Goal: Task Accomplishment & Management: Manage account settings

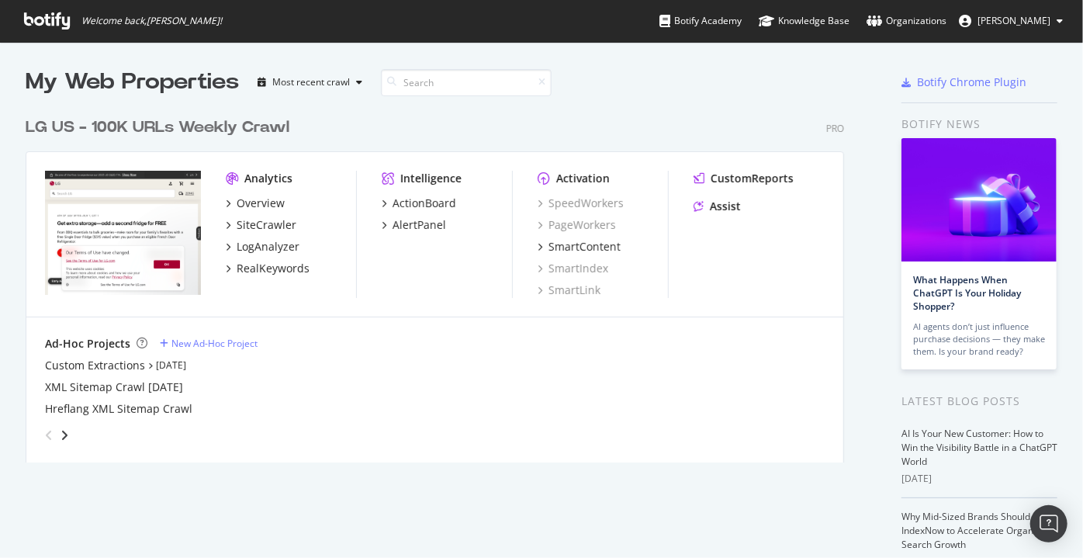
scroll to position [354, 820]
click at [251, 199] on div "Overview" at bounding box center [261, 204] width 48 height 16
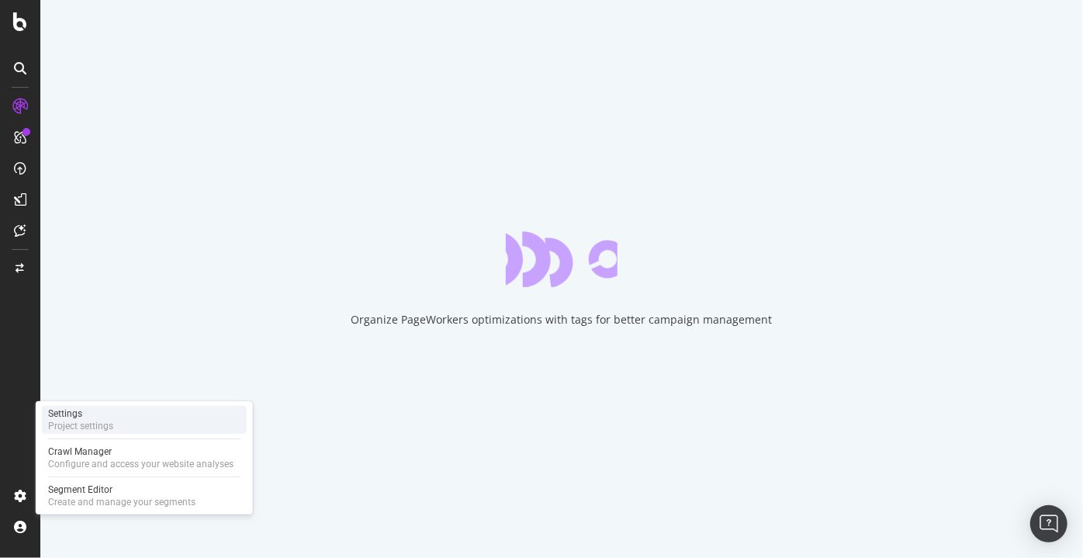
click at [92, 411] on div "Settings" at bounding box center [80, 413] width 65 height 12
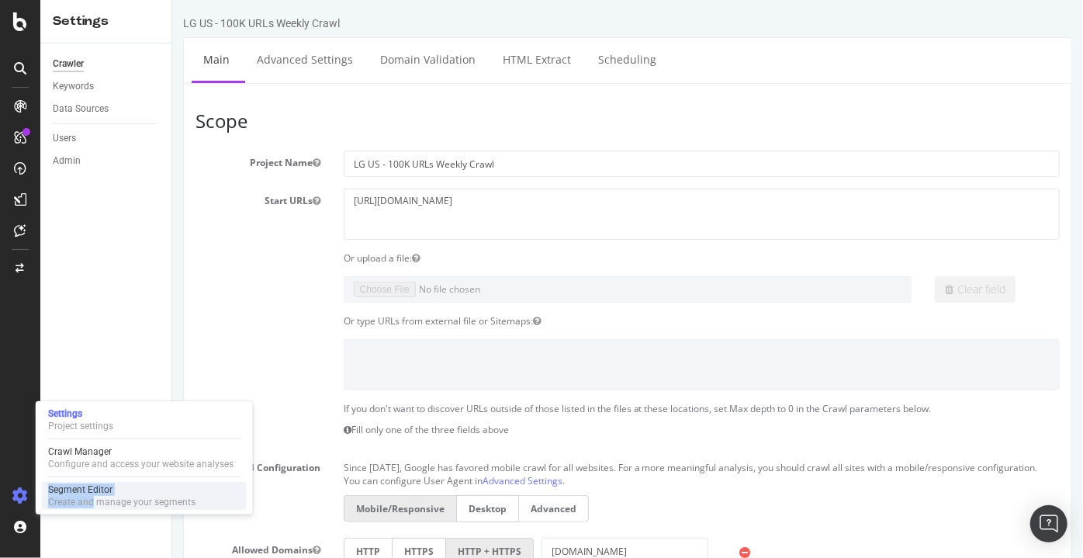
drag, startPoint x: 78, startPoint y: 475, endPoint x: 91, endPoint y: 503, distance: 30.6
click at [91, 503] on div "Settings Project settings Crawl Manager Configure and access your website analy…" at bounding box center [144, 457] width 217 height 113
click at [91, 503] on div "Create and manage your segments" at bounding box center [121, 502] width 147 height 12
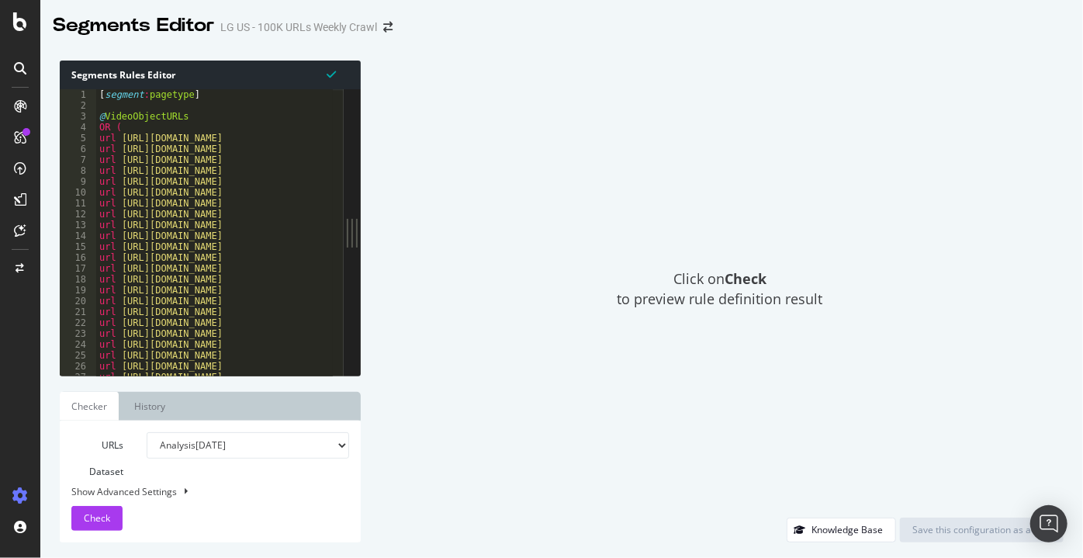
click at [127, 72] on div "Segments Rules Editor" at bounding box center [210, 75] width 301 height 29
click at [155, 87] on div "Segments Rules Editor" at bounding box center [210, 75] width 301 height 29
type textarea "OR ("
click at [226, 126] on div "[ segment : pagetype ] @ VideoObjectURLs OR ( url [URL][DOMAIN_NAME] url [URL][…" at bounding box center [788, 238] width 1384 height 298
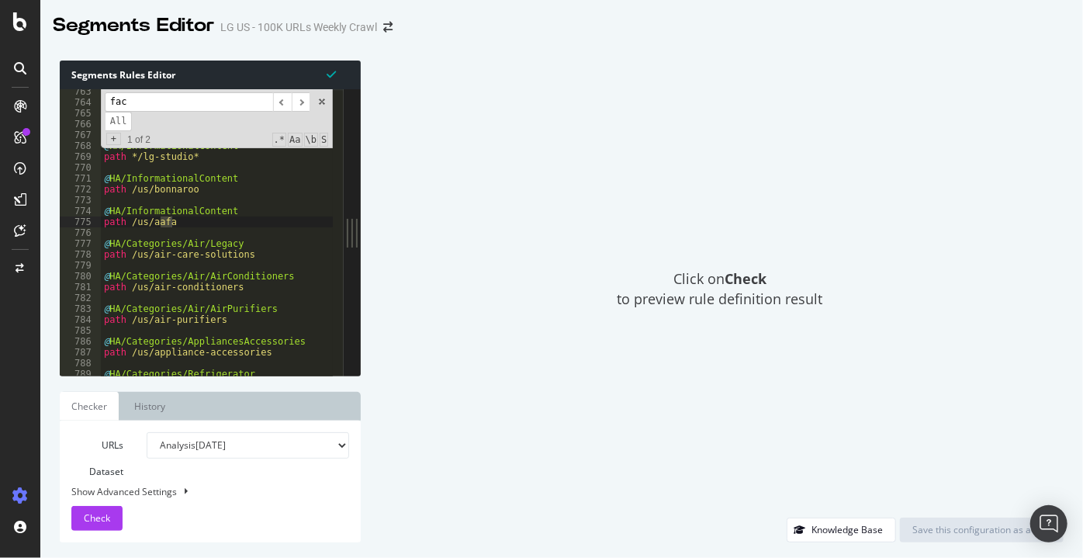
scroll to position [16976, 0]
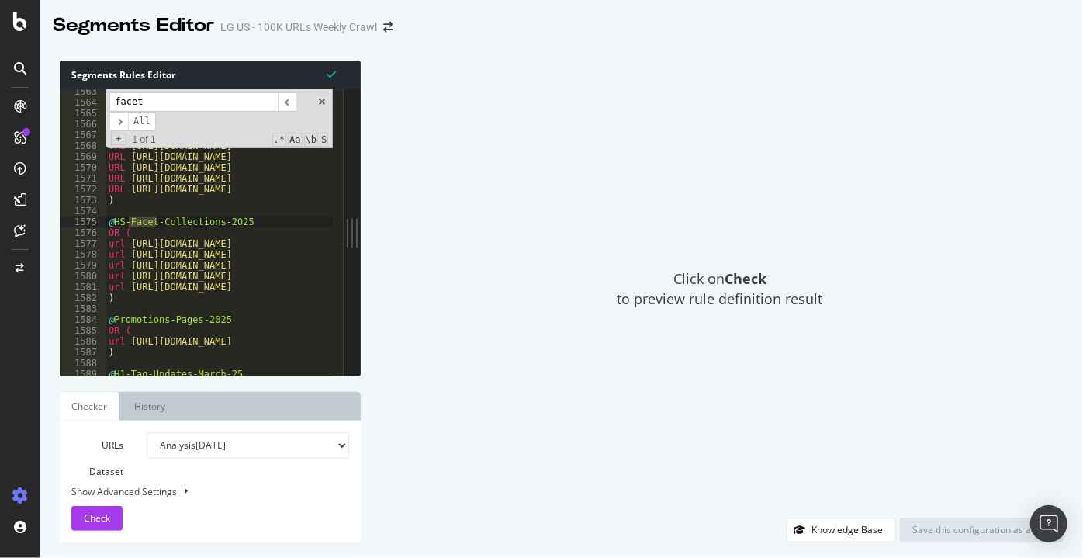
click at [205, 107] on input "facet" at bounding box center [193, 101] width 168 height 19
type input "facet"
click at [189, 289] on div "URL [URL][DOMAIN_NAME] URL [URL][DOMAIN_NAME] URL [URL][DOMAIN_NAME] URL [URL][…" at bounding box center [798, 235] width 1384 height 298
click at [164, 303] on div "URL [URL][DOMAIN_NAME] URL [URL][DOMAIN_NAME] URL [URL][DOMAIN_NAME] URL [URL][…" at bounding box center [798, 235] width 1384 height 298
type textarea ")"
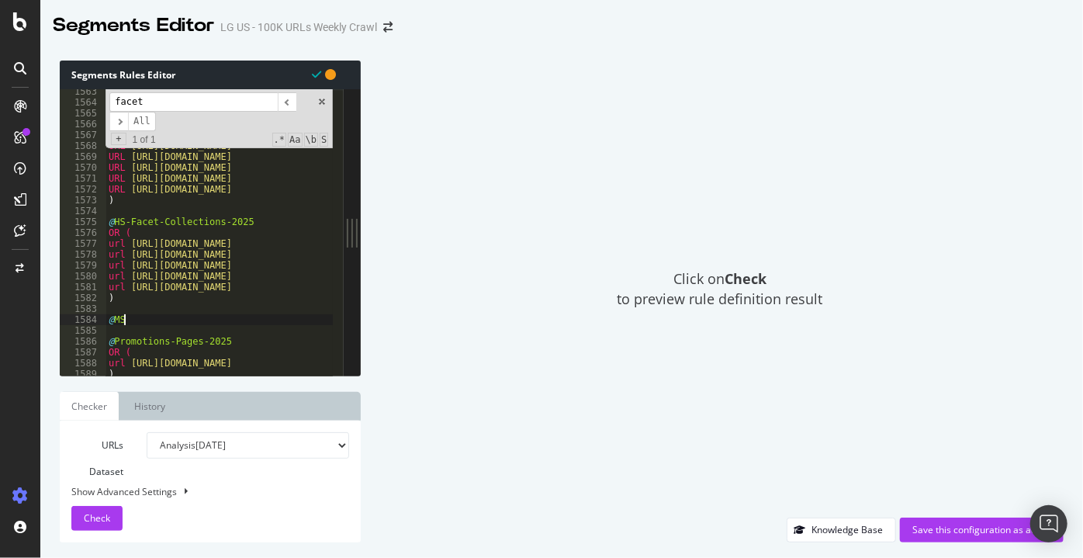
scroll to position [0, 0]
type textarea "@MS-Facet-Colections-2025"
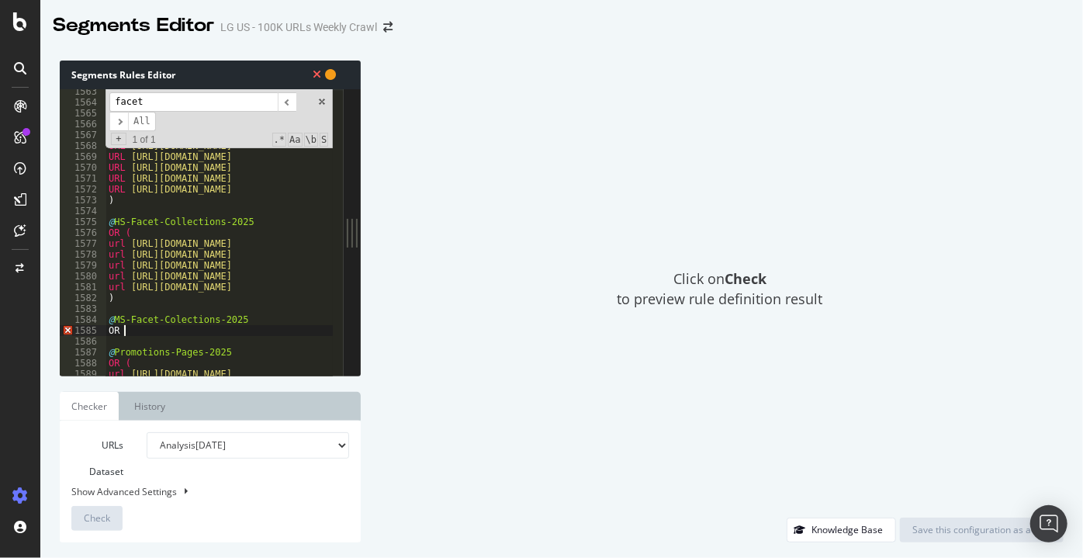
type textarea "OR ("
type textarea "URL"
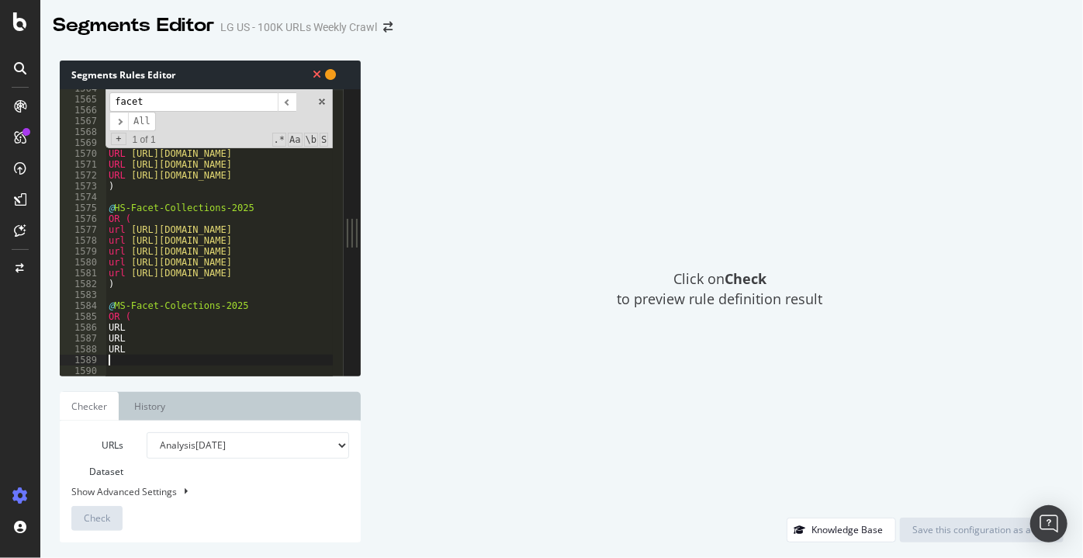
scroll to position [16989, 0]
type textarea "URL"
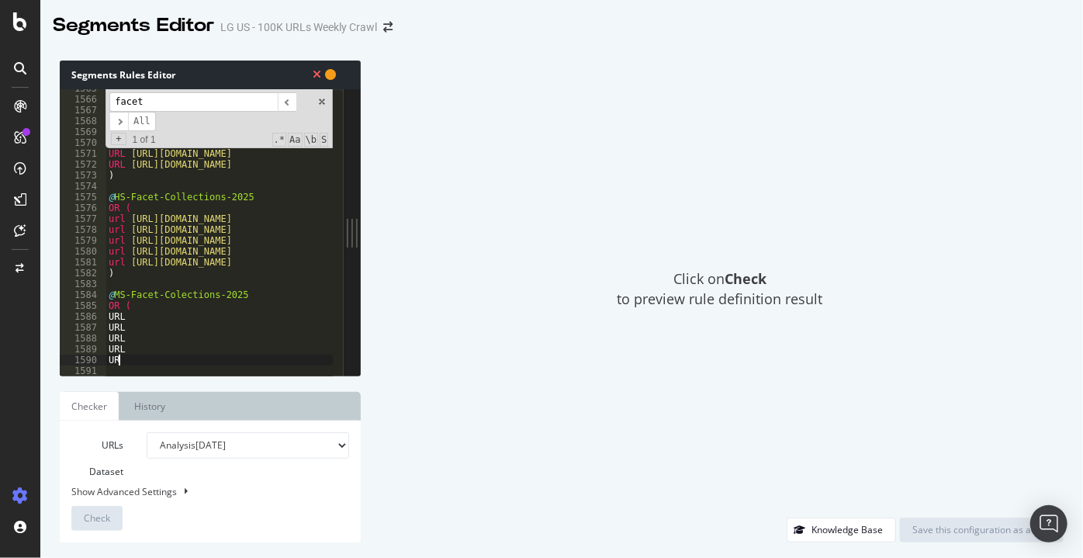
type textarea "URL"
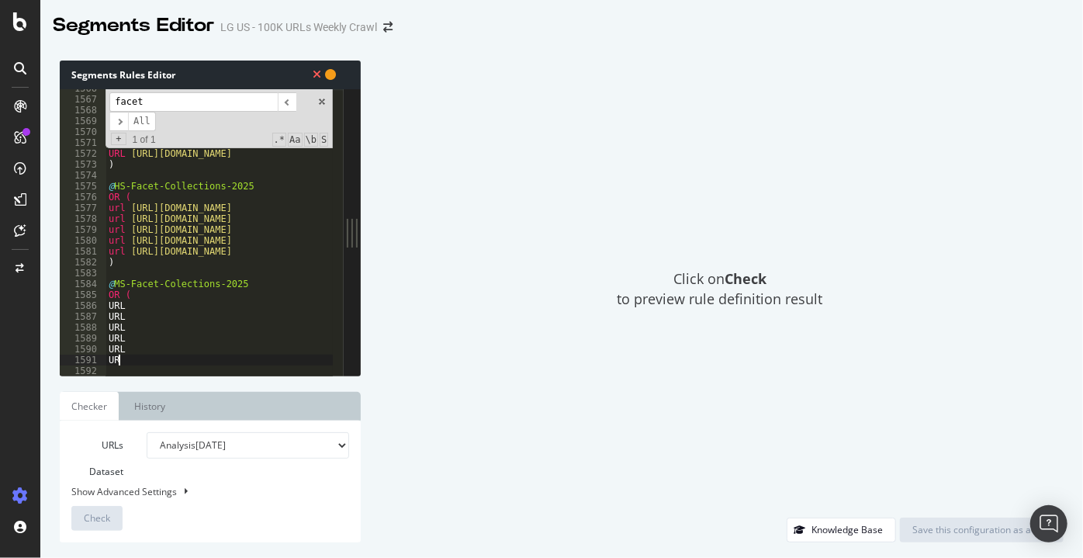
scroll to position [0, 0]
click at [182, 299] on div "URL [URL][DOMAIN_NAME] URL [URL][DOMAIN_NAME] URL [URL][DOMAIN_NAME] URL [URL][…" at bounding box center [798, 232] width 1384 height 298
click at [181, 303] on div "URL [URL][DOMAIN_NAME] URL [URL][DOMAIN_NAME] URL [URL][DOMAIN_NAME] URL [URL][…" at bounding box center [798, 232] width 1384 height 298
paste textarea "[URL][DOMAIN_NAME]"
click at [127, 301] on div "URL [URL][DOMAIN_NAME] URL [URL][DOMAIN_NAME] URL [URL][DOMAIN_NAME] URL [URL][…" at bounding box center [798, 232] width 1384 height 298
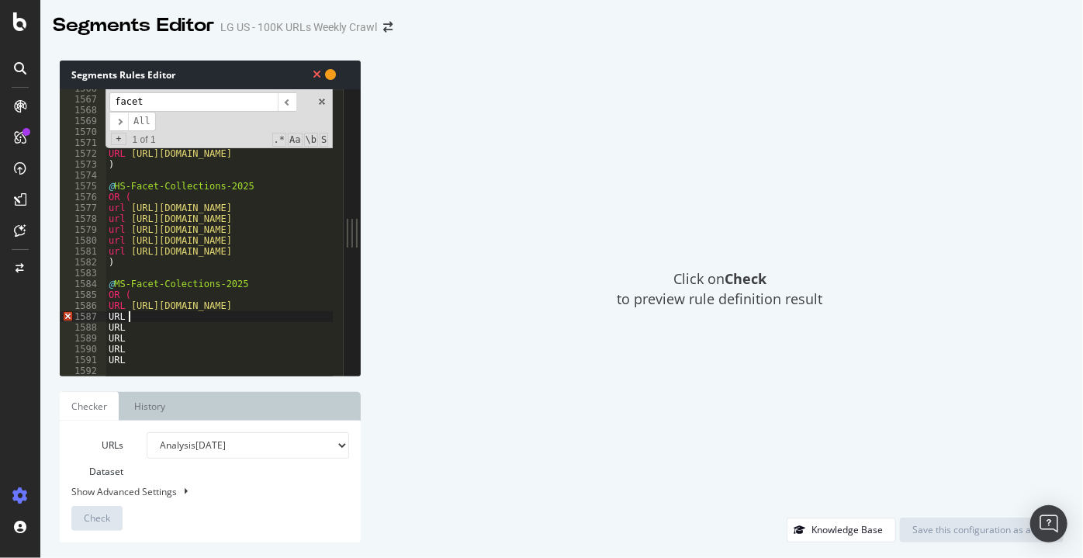
paste textarea "[URL][DOMAIN_NAME]"
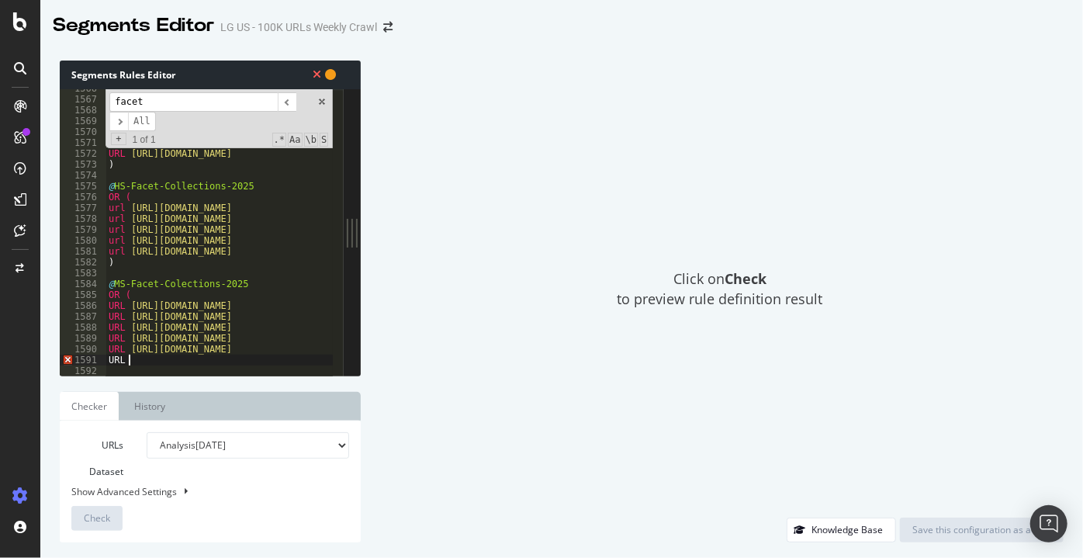
type textarea "URL [URL][DOMAIN_NAME]"
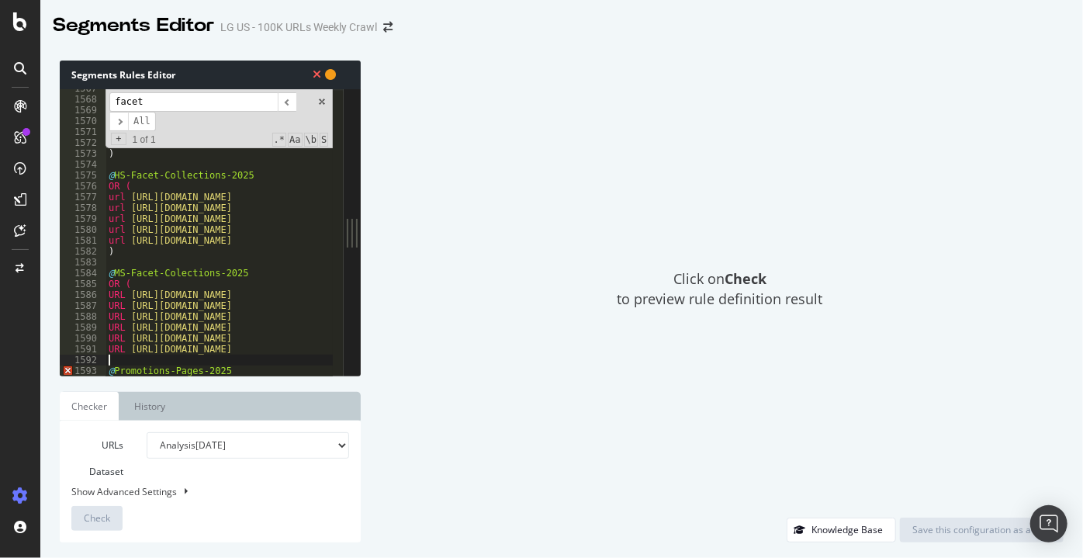
type textarea ")"
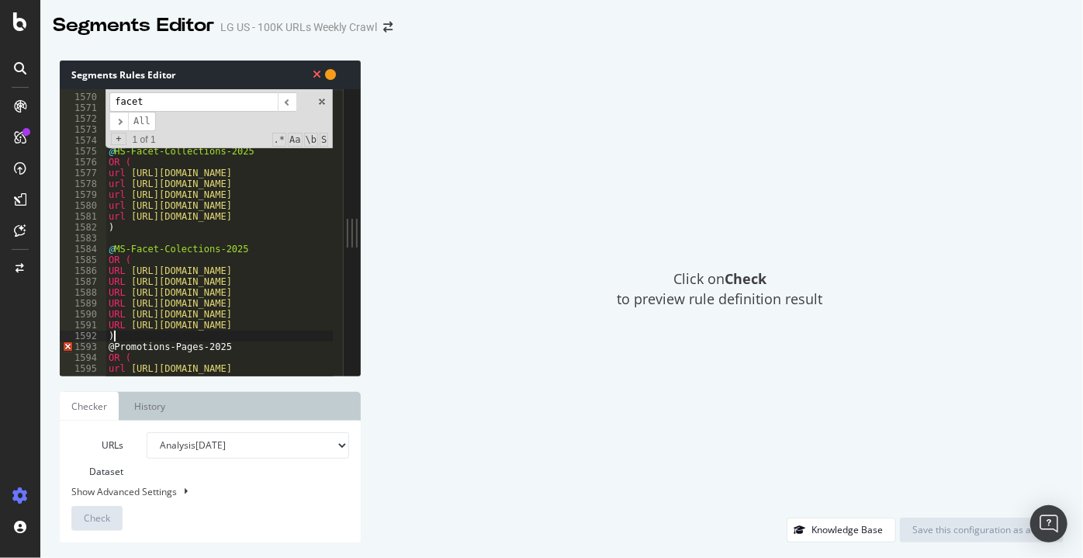
scroll to position [17090, 0]
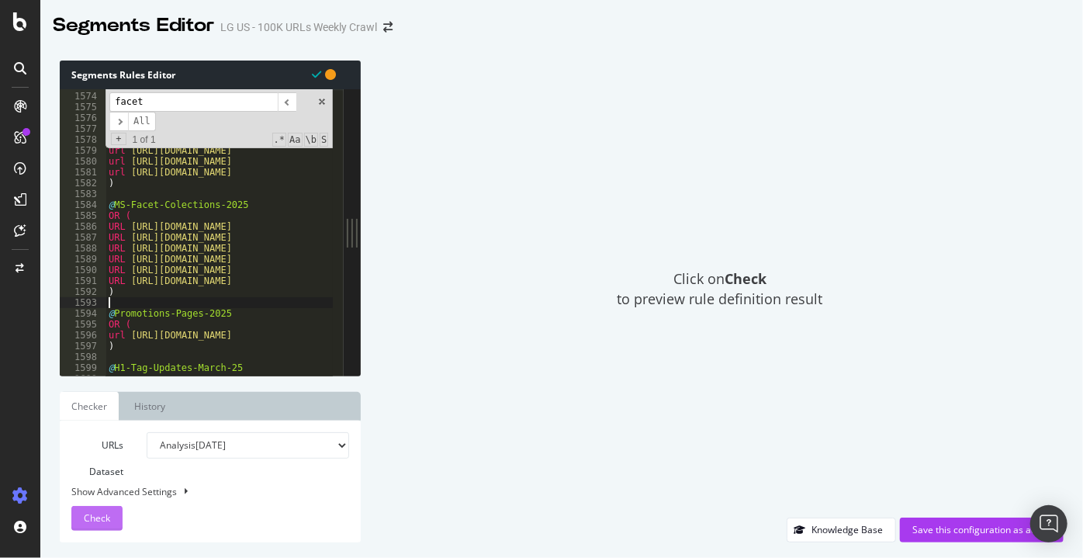
click at [95, 519] on span "Check" at bounding box center [97, 517] width 26 height 13
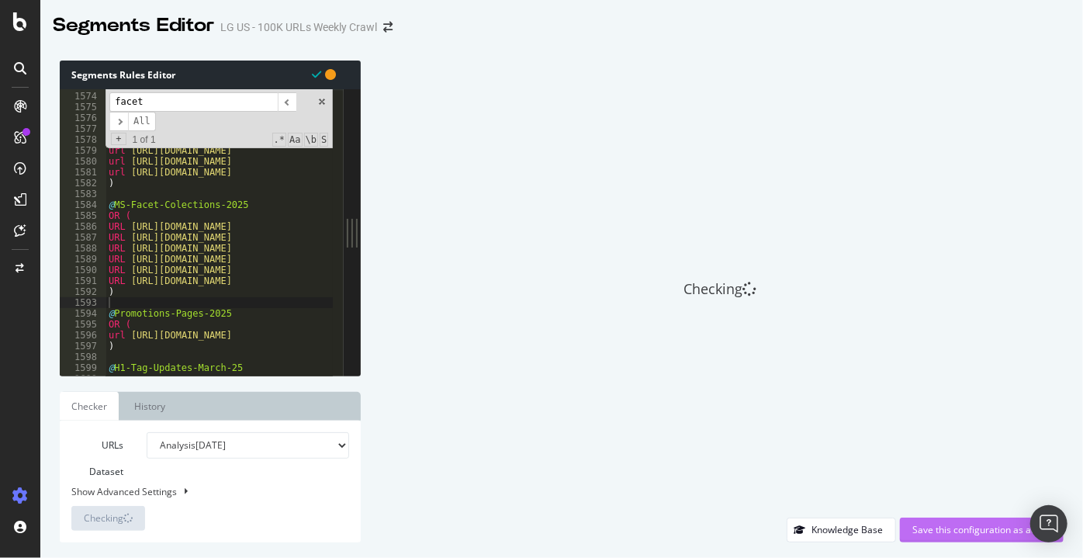
click at [939, 525] on div "Save this configuration as active" at bounding box center [982, 529] width 139 height 13
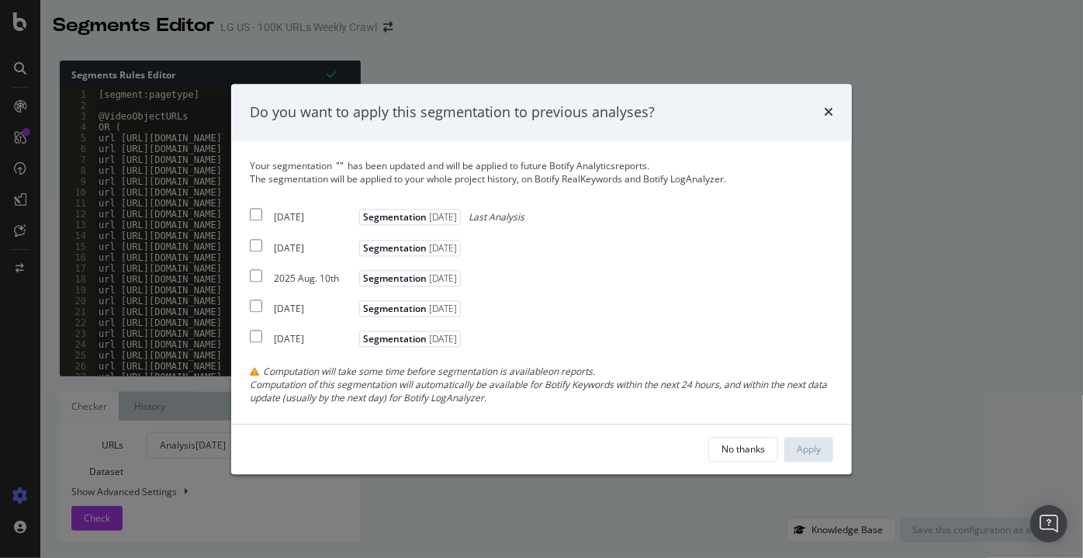
drag, startPoint x: 924, startPoint y: 524, endPoint x: 950, endPoint y: 524, distance: 25.6
drag, startPoint x: 950, startPoint y: 524, endPoint x: 709, endPoint y: 439, distance: 256.0
click at [709, 439] on button "No thanks" at bounding box center [744, 449] width 70 height 25
